Goal: Find contact information: Find contact information

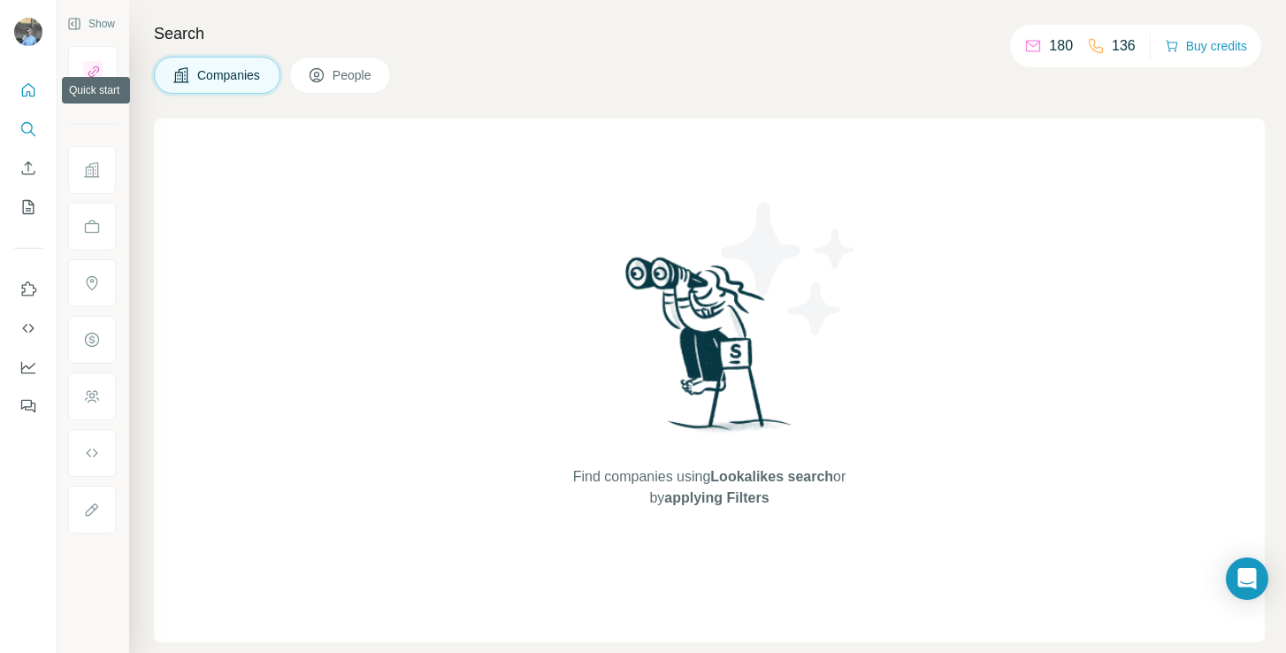
click at [14, 84] on button "Quick start" at bounding box center [28, 90] width 28 height 32
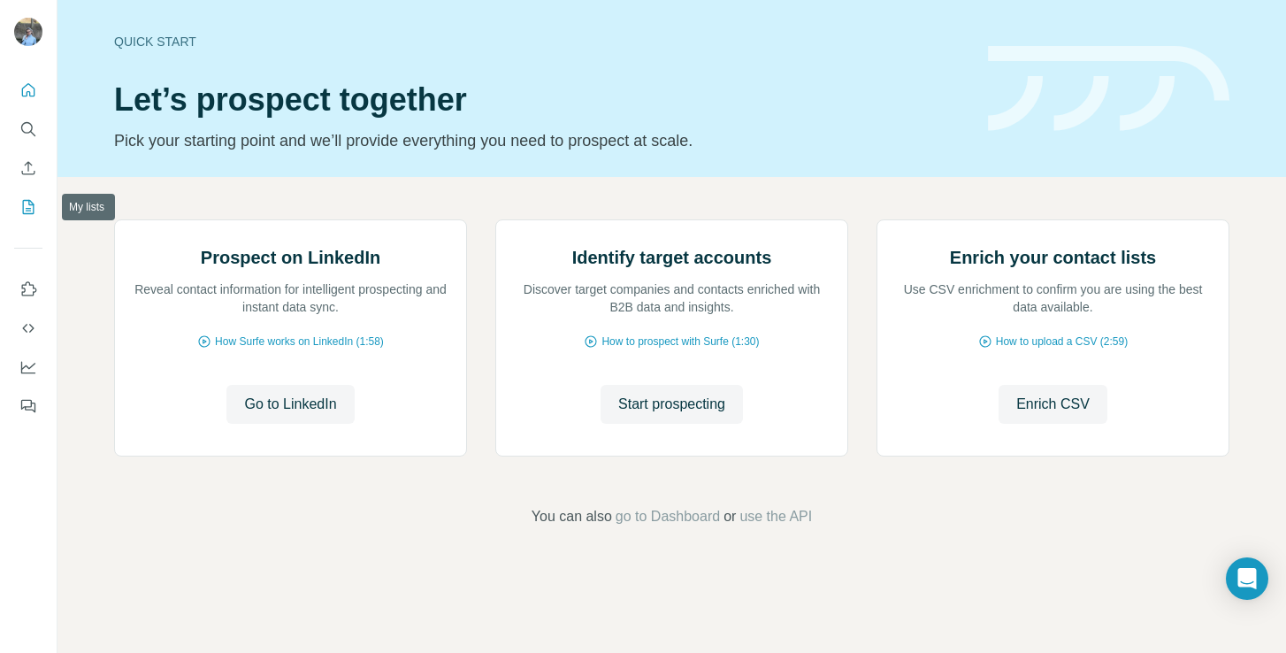
click at [19, 209] on icon "My lists" at bounding box center [28, 207] width 18 height 18
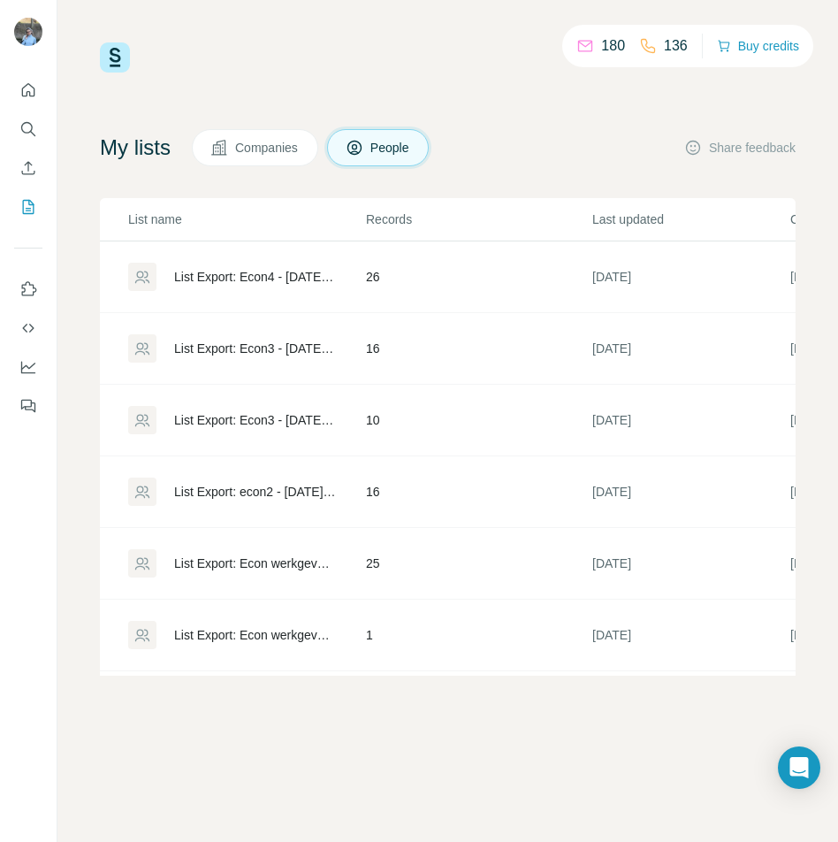
click at [211, 270] on div "List Export: Econ4 - [DATE] 13:48" at bounding box center [255, 277] width 162 height 18
click at [304, 348] on div "List Export: Econ3 - [DATE] 13:11" at bounding box center [255, 349] width 162 height 18
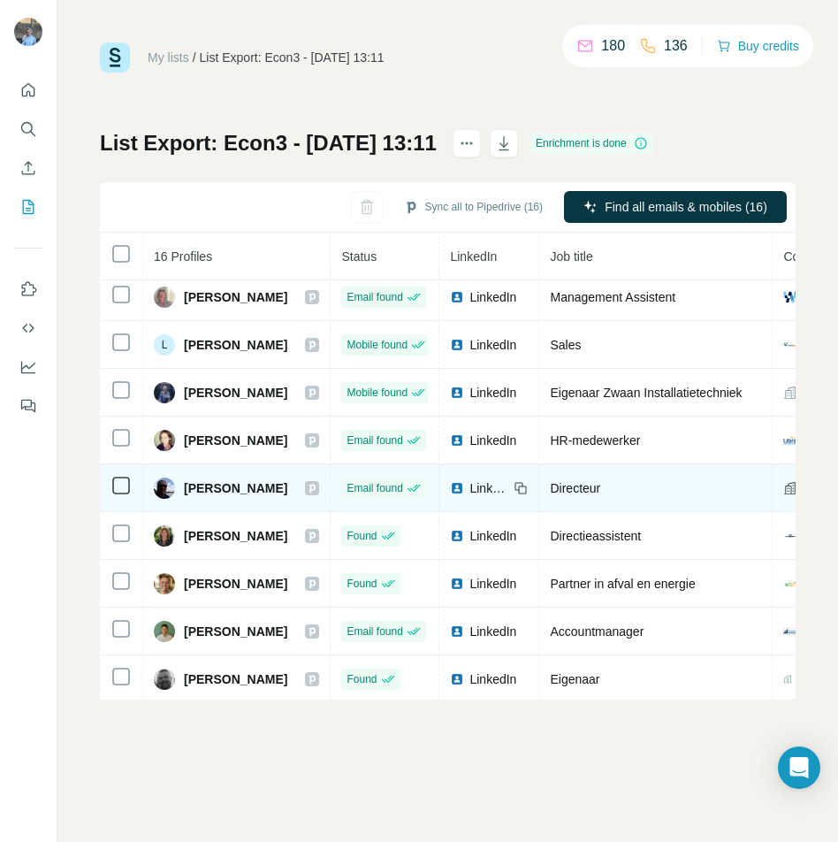
scroll to position [355, 0]
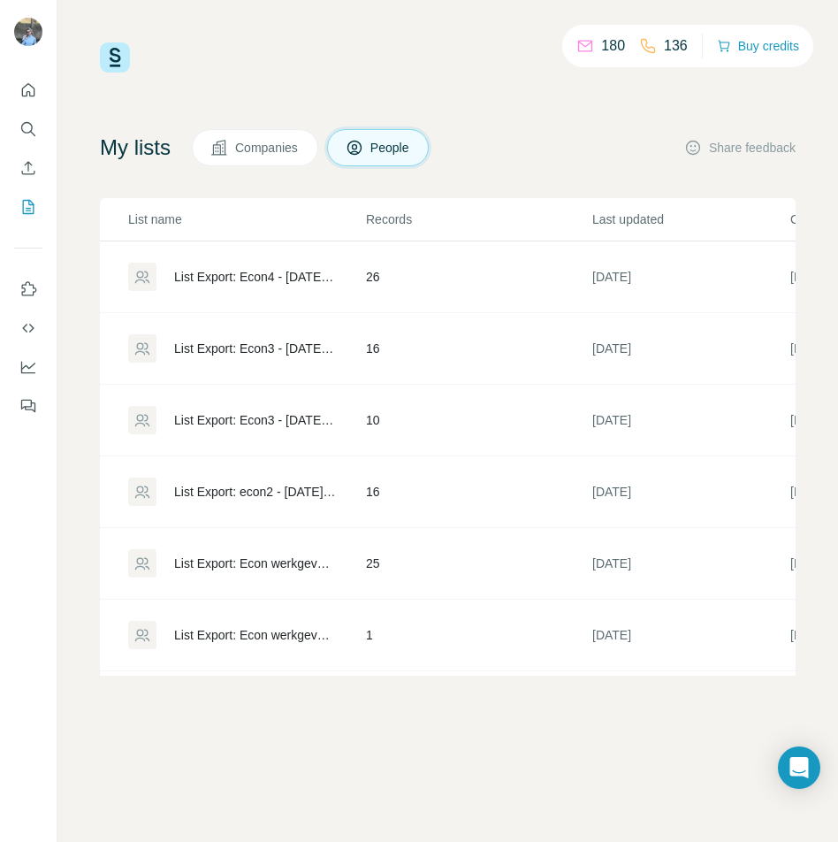
click at [278, 270] on div "List Export: Econ4 - [DATE] 13:48" at bounding box center [255, 277] width 162 height 18
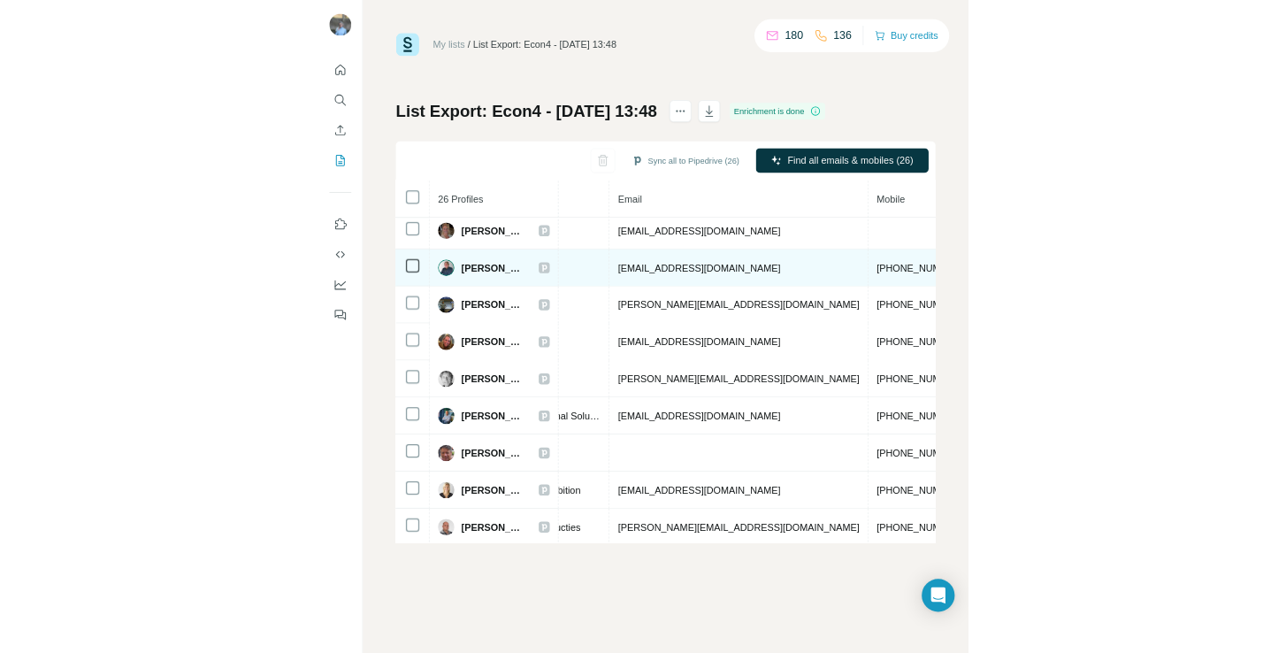
scroll to position [7, 625]
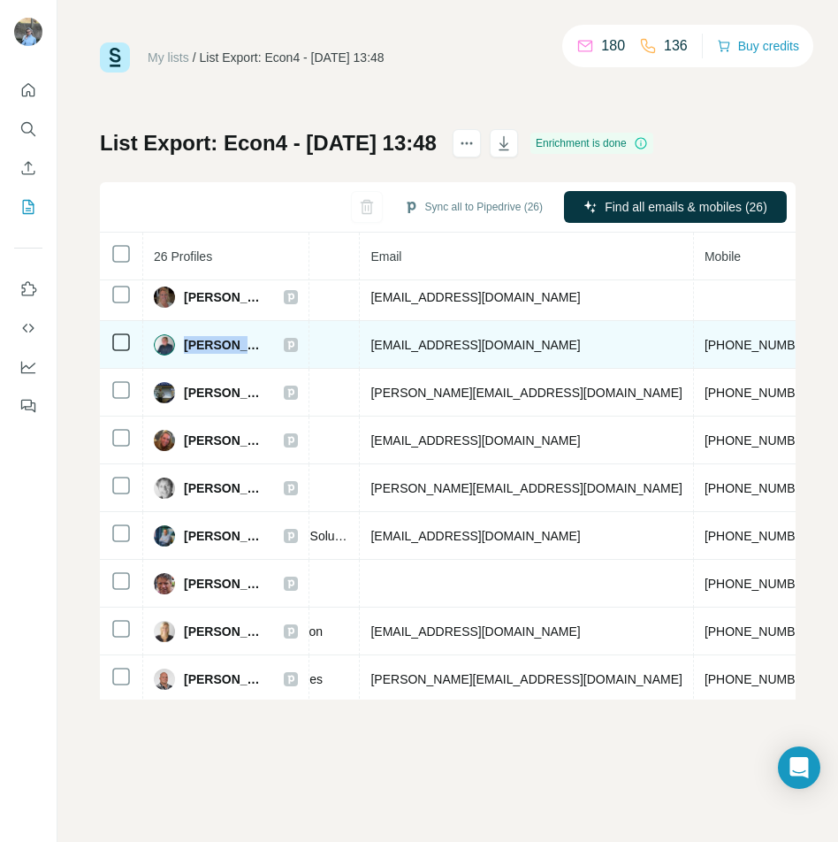
drag, startPoint x: 274, startPoint y: 342, endPoint x: 187, endPoint y: 343, distance: 87.5
click at [187, 343] on div "[PERSON_NAME]" at bounding box center [226, 344] width 144 height 21
copy span "[PERSON_NAME]"
drag, startPoint x: 618, startPoint y: 344, endPoint x: 703, endPoint y: 343, distance: 84.9
click at [703, 343] on td "[PHONE_NUMBER]" at bounding box center [761, 345] width 134 height 48
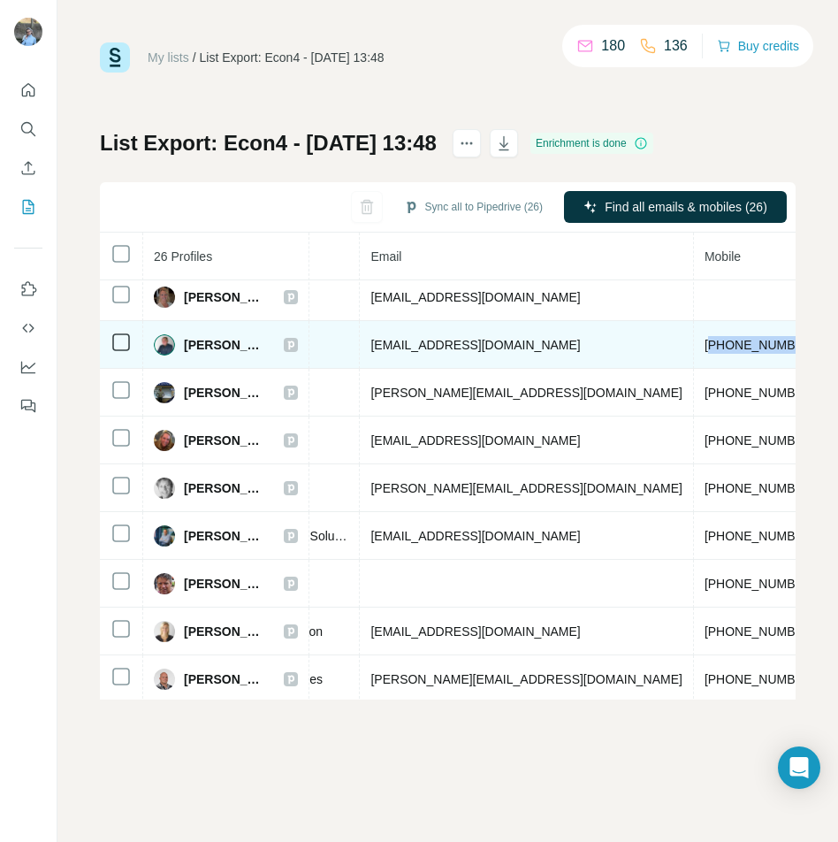
copy span "31653561570"
drag, startPoint x: 590, startPoint y: 344, endPoint x: 407, endPoint y: 349, distance: 183.1
click at [407, 349] on td "[EMAIL_ADDRESS][DOMAIN_NAME]" at bounding box center [526, 345] width 333 height 48
copy span "[EMAIL_ADDRESS][DOMAIN_NAME]"
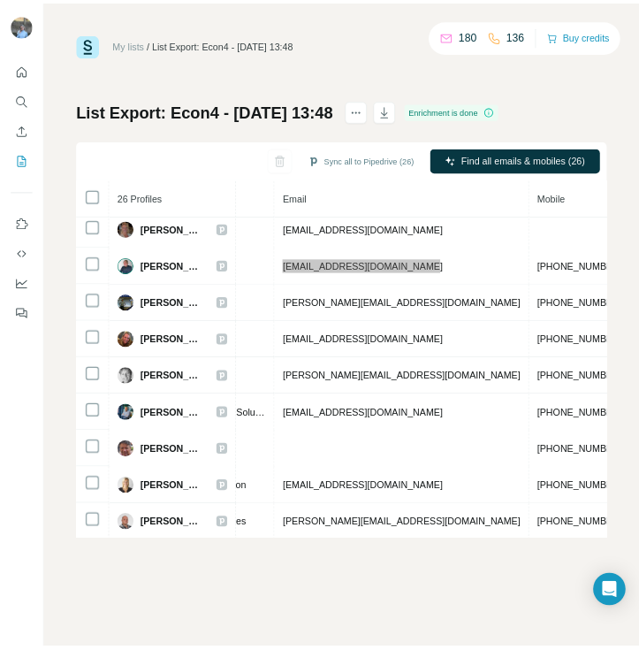
scroll to position [7, 469]
